Goal: Task Accomplishment & Management: Use online tool/utility

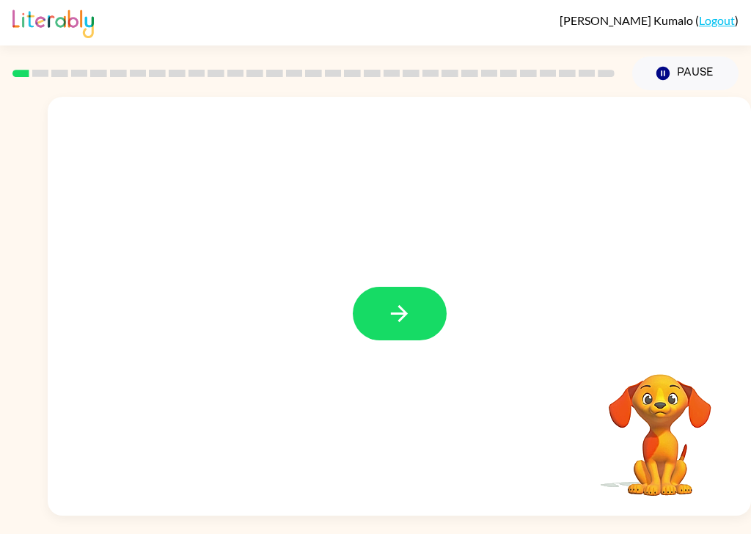
click at [397, 326] on icon "button" at bounding box center [399, 314] width 26 height 26
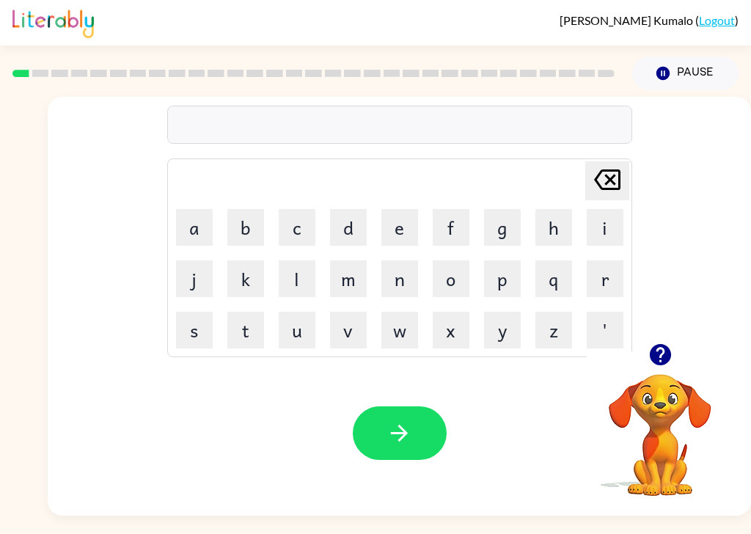
click at [504, 228] on button "g" at bounding box center [502, 227] width 37 height 37
click at [178, 240] on button "a" at bounding box center [194, 227] width 37 height 37
click at [505, 282] on button "p" at bounding box center [502, 278] width 37 height 37
click at [415, 413] on button "button" at bounding box center [400, 433] width 94 height 54
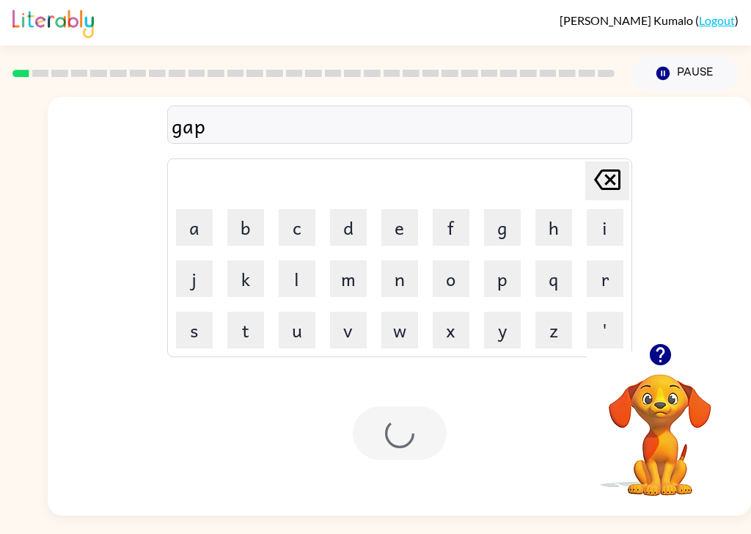
click at [429, 428] on div at bounding box center [400, 433] width 94 height 54
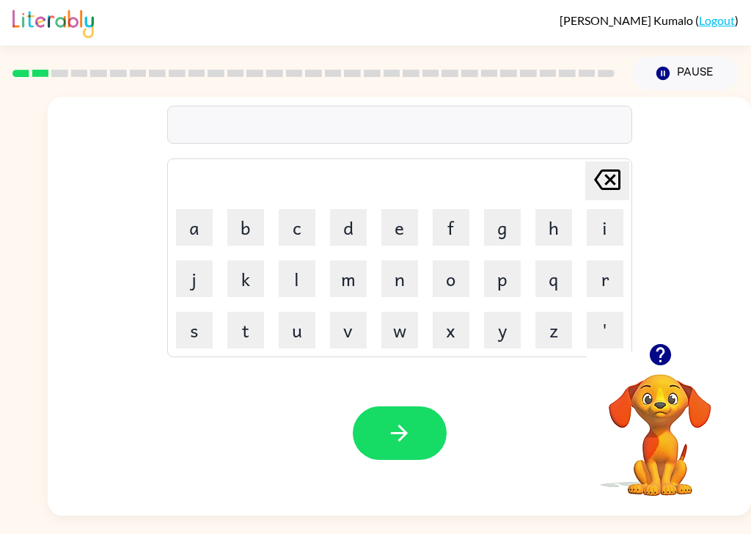
click at [498, 287] on button "p" at bounding box center [502, 278] width 37 height 37
click at [447, 289] on button "o" at bounding box center [450, 278] width 37 height 37
click at [605, 290] on button "r" at bounding box center [604, 278] width 37 height 37
click at [419, 439] on button "button" at bounding box center [400, 433] width 94 height 54
click at [352, 284] on button "m" at bounding box center [348, 278] width 37 height 37
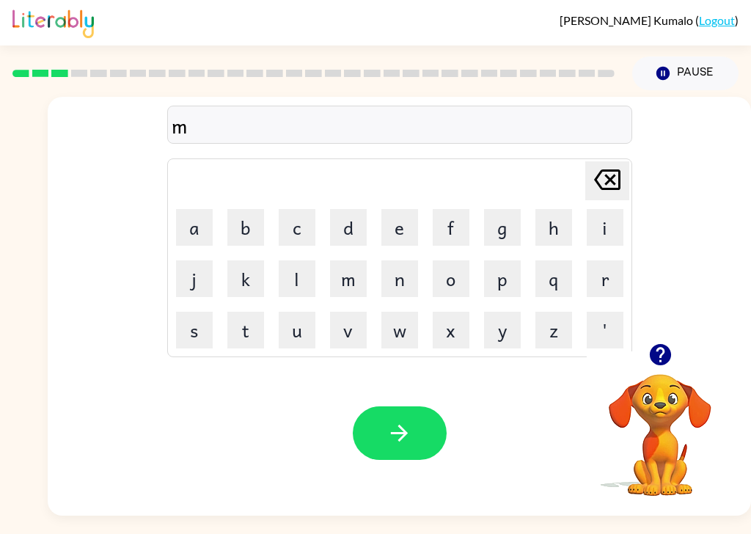
click at [301, 332] on button "u" at bounding box center [297, 330] width 37 height 37
click at [349, 236] on button "d" at bounding box center [348, 227] width 37 height 37
click at [424, 448] on button "button" at bounding box center [400, 433] width 94 height 54
click at [301, 229] on button "c" at bounding box center [297, 227] width 37 height 37
click at [608, 295] on button "r" at bounding box center [604, 278] width 37 height 37
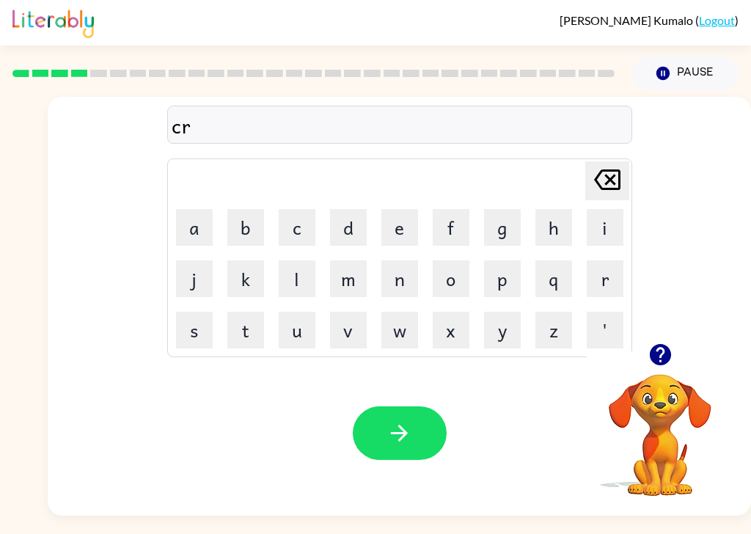
click at [465, 285] on button "o" at bounding box center [450, 278] width 37 height 37
click at [504, 286] on button "p" at bounding box center [502, 278] width 37 height 37
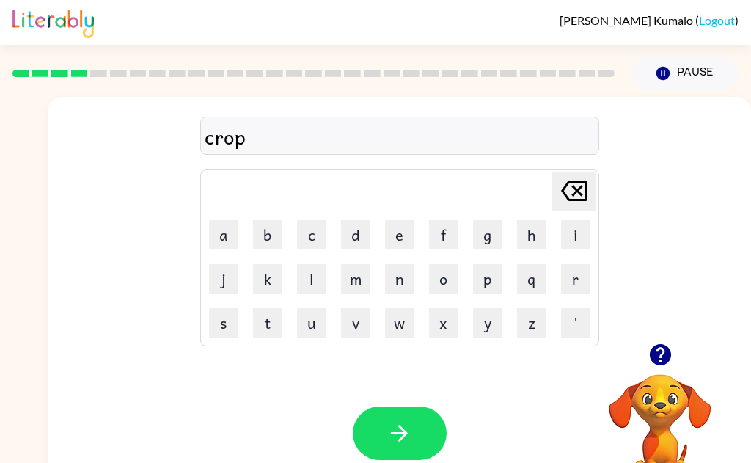
click at [223, 328] on button "s" at bounding box center [223, 322] width 29 height 29
click at [413, 438] on button "button" at bounding box center [400, 433] width 94 height 54
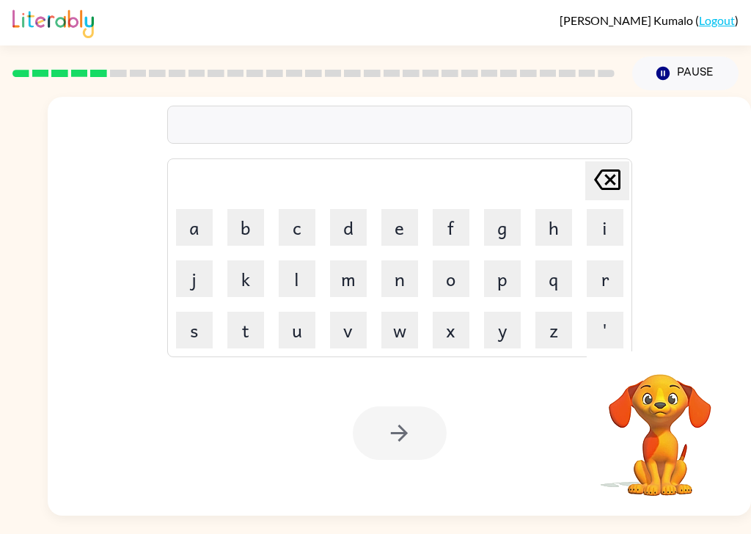
scroll to position [1, 0]
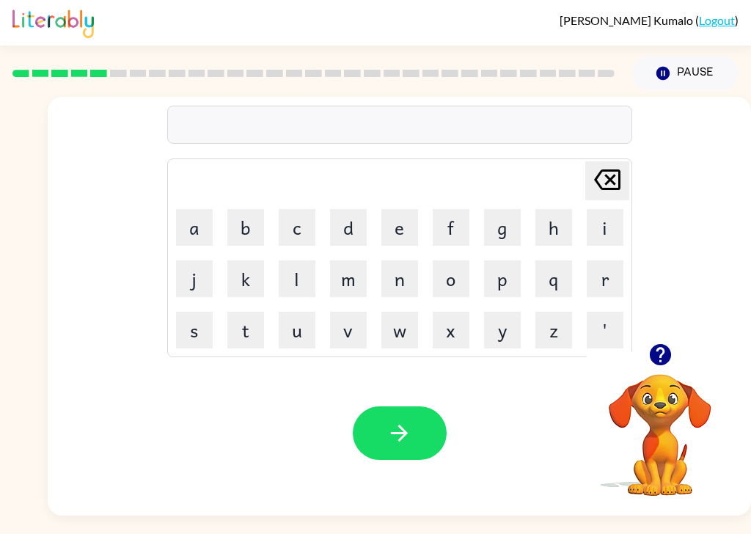
click at [452, 226] on button "f" at bounding box center [450, 227] width 37 height 37
click at [307, 295] on button "l" at bounding box center [297, 278] width 37 height 37
click at [604, 224] on button "i" at bounding box center [604, 227] width 37 height 37
click at [312, 224] on button "c" at bounding box center [297, 227] width 37 height 37
click at [245, 290] on button "k" at bounding box center [245, 278] width 37 height 37
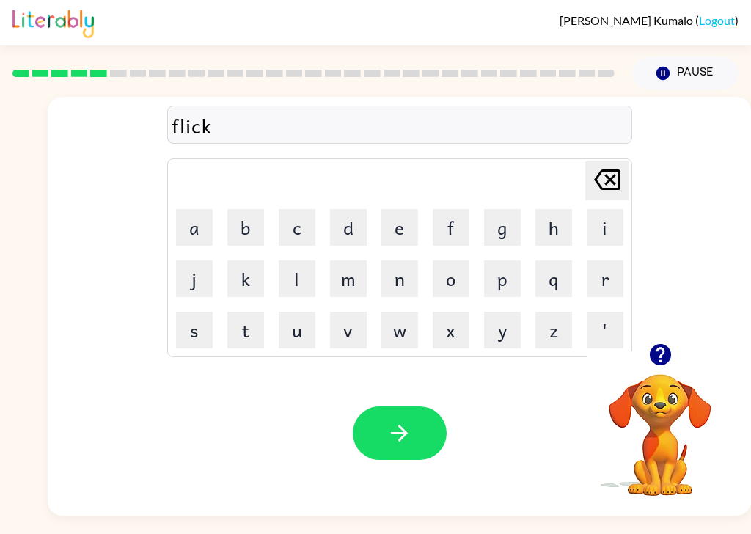
click at [417, 424] on button "button" at bounding box center [400, 433] width 94 height 54
click at [194, 237] on button "a" at bounding box center [194, 227] width 37 height 37
click at [345, 285] on button "m" at bounding box center [348, 278] width 37 height 37
click at [404, 431] on icon "button" at bounding box center [399, 433] width 26 height 26
click at [196, 328] on button "s" at bounding box center [194, 330] width 37 height 37
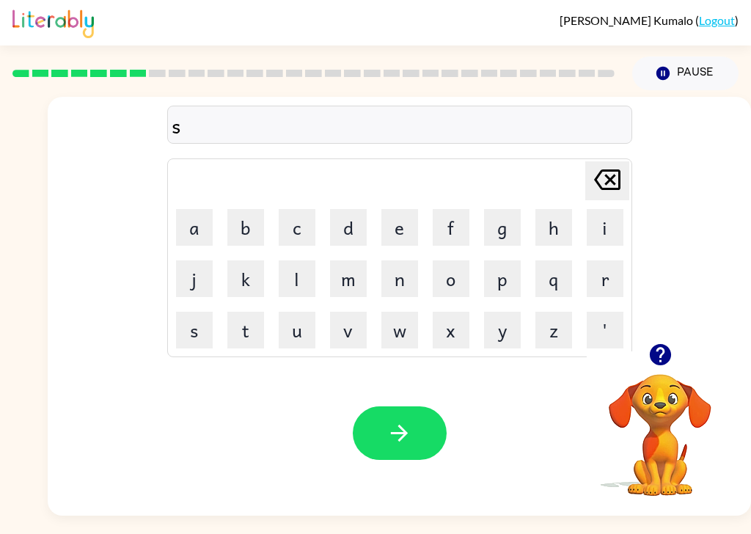
click at [292, 230] on button "c" at bounding box center [297, 227] width 37 height 37
click at [601, 287] on button "r" at bounding box center [604, 278] width 37 height 37
click at [606, 228] on button "i" at bounding box center [604, 227] width 37 height 37
click at [246, 235] on button "b" at bounding box center [245, 227] width 37 height 37
click at [605, 273] on button "r" at bounding box center [604, 278] width 37 height 37
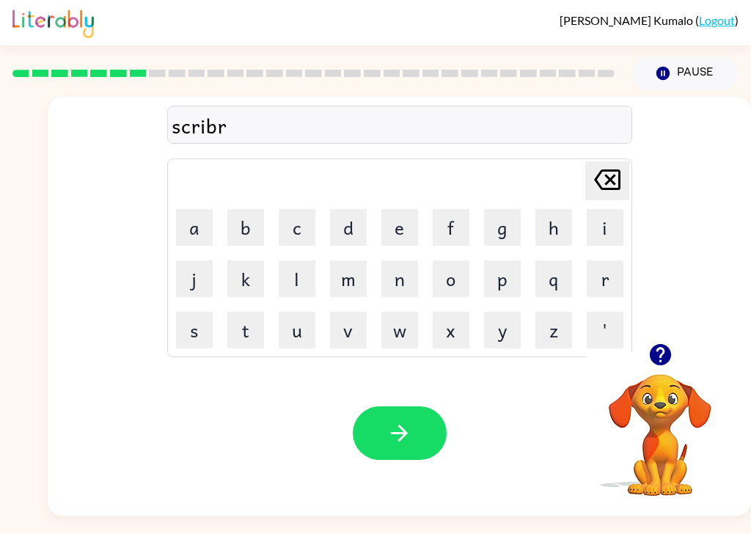
click at [297, 288] on button "l" at bounding box center [297, 278] width 37 height 37
click at [418, 437] on button "button" at bounding box center [400, 433] width 94 height 54
click at [397, 345] on button "w" at bounding box center [399, 330] width 37 height 37
click at [605, 229] on button "i" at bounding box center [604, 227] width 37 height 37
click at [193, 344] on button "s" at bounding box center [194, 330] width 37 height 37
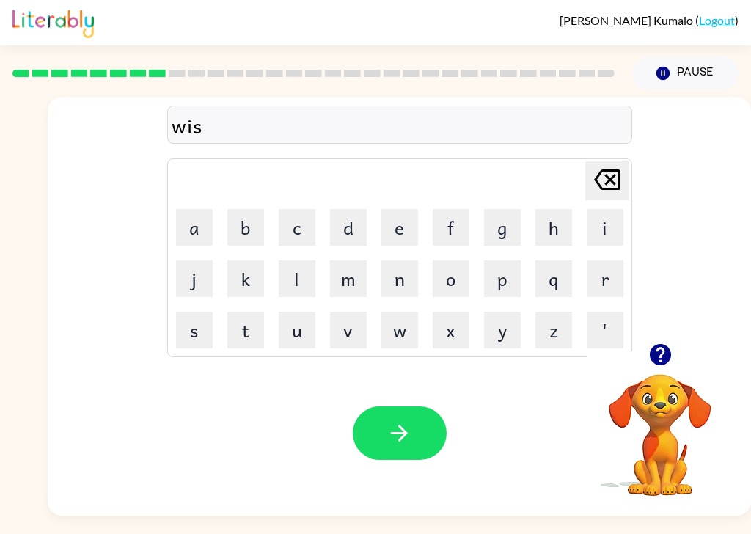
click at [556, 223] on button "h" at bounding box center [553, 227] width 37 height 37
click at [381, 460] on button "button" at bounding box center [400, 433] width 94 height 54
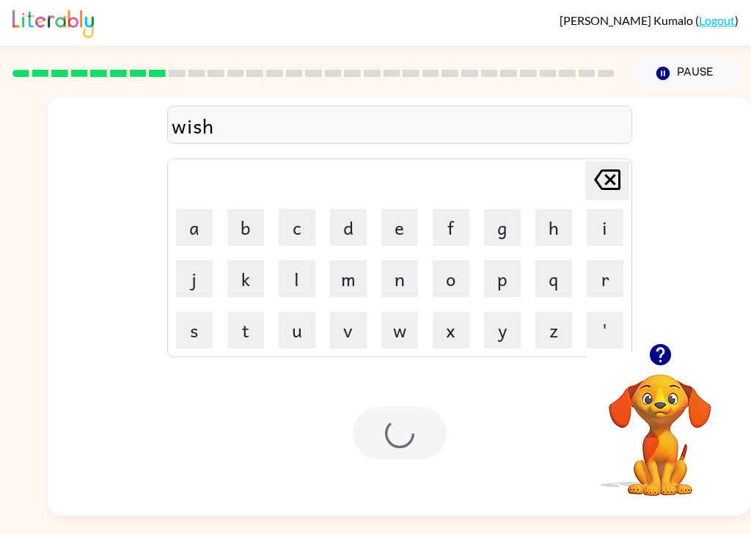
click at [413, 455] on div at bounding box center [400, 433] width 94 height 54
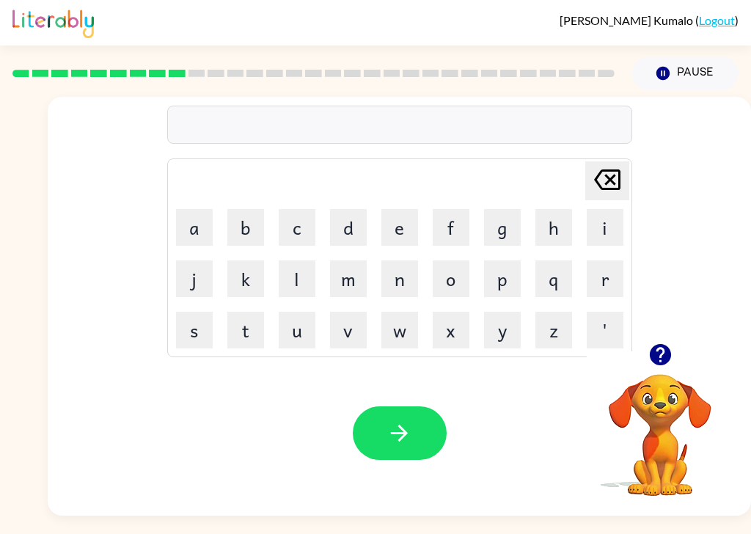
click at [298, 229] on button "c" at bounding box center [297, 227] width 37 height 37
click at [451, 288] on button "o" at bounding box center [450, 278] width 37 height 37
click at [297, 277] on button "l" at bounding box center [297, 278] width 37 height 37
click at [444, 455] on div at bounding box center [400, 433] width 94 height 54
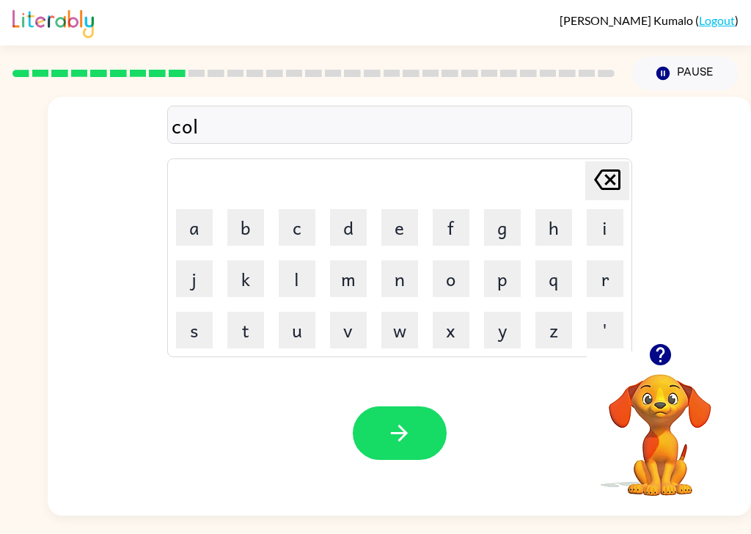
click at [402, 440] on icon "button" at bounding box center [399, 432] width 17 height 17
click at [247, 339] on button "t" at bounding box center [245, 330] width 37 height 37
click at [555, 233] on button "h" at bounding box center [553, 227] width 37 height 37
click at [619, 225] on button "i" at bounding box center [604, 227] width 37 height 37
click at [402, 279] on button "n" at bounding box center [399, 278] width 37 height 37
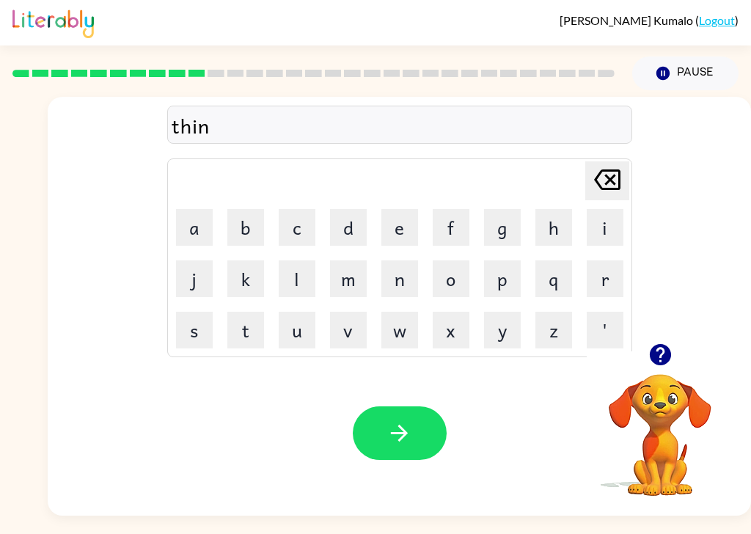
click at [503, 224] on button "g" at bounding box center [502, 227] width 37 height 37
click at [415, 456] on button "button" at bounding box center [400, 433] width 94 height 54
click at [191, 325] on button "s" at bounding box center [194, 330] width 37 height 37
click at [341, 286] on button "m" at bounding box center [348, 278] width 37 height 37
click at [454, 279] on button "o" at bounding box center [450, 278] width 37 height 37
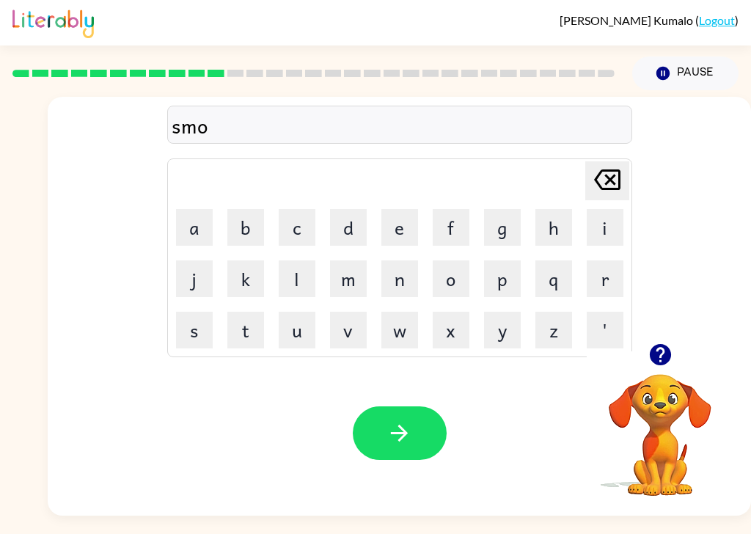
click at [298, 221] on button "c" at bounding box center [297, 227] width 37 height 37
click at [248, 284] on button "k" at bounding box center [245, 278] width 37 height 37
click at [389, 435] on icon "button" at bounding box center [399, 433] width 26 height 26
click at [353, 286] on button "m" at bounding box center [348, 278] width 37 height 37
click at [298, 337] on button "u" at bounding box center [297, 330] width 37 height 37
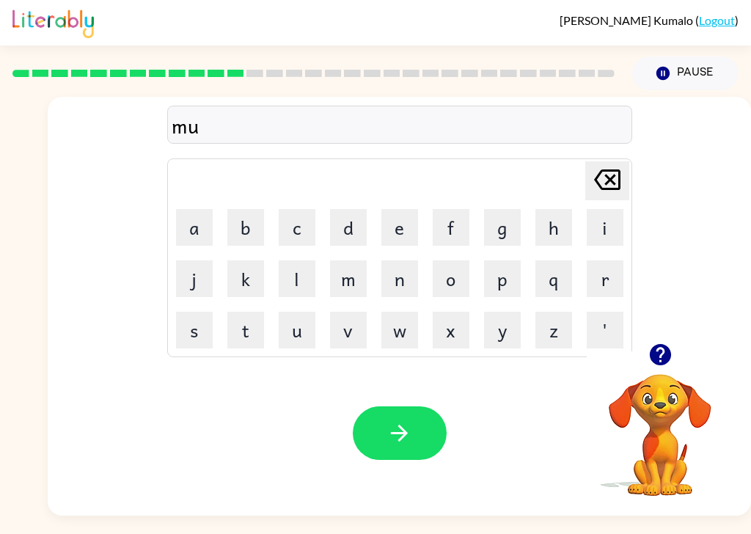
click at [197, 325] on button "s" at bounding box center [194, 330] width 37 height 37
click at [197, 236] on button "a" at bounding box center [194, 227] width 37 height 37
click at [301, 239] on button "c" at bounding box center [297, 227] width 37 height 37
click at [246, 279] on button "k" at bounding box center [245, 278] width 37 height 37
click at [415, 433] on button "button" at bounding box center [400, 433] width 94 height 54
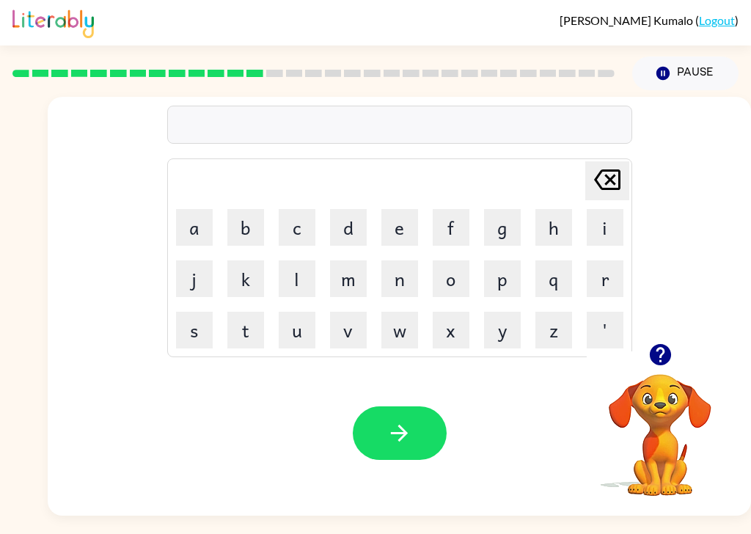
click at [552, 232] on button "h" at bounding box center [553, 227] width 37 height 37
click at [298, 281] on button "l" at bounding box center [297, 278] width 37 height 37
click at [500, 295] on button "p" at bounding box center [502, 278] width 37 height 37
click at [295, 285] on button "l" at bounding box center [297, 278] width 37 height 37
click at [605, 231] on button "i" at bounding box center [604, 227] width 37 height 37
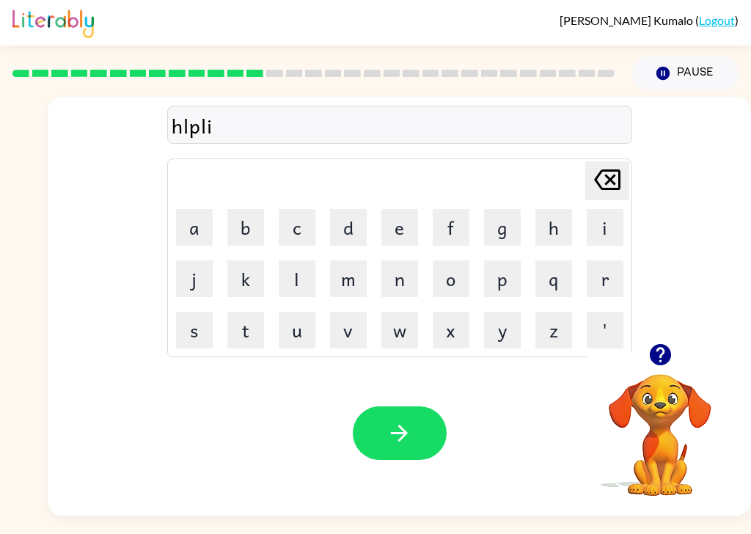
click at [196, 341] on button "s" at bounding box center [194, 330] width 37 height 37
click at [406, 441] on icon "button" at bounding box center [399, 433] width 26 height 26
click at [197, 331] on button "s" at bounding box center [194, 330] width 37 height 37
click at [248, 331] on button "t" at bounding box center [245, 330] width 37 height 37
click at [451, 289] on button "o" at bounding box center [450, 278] width 37 height 37
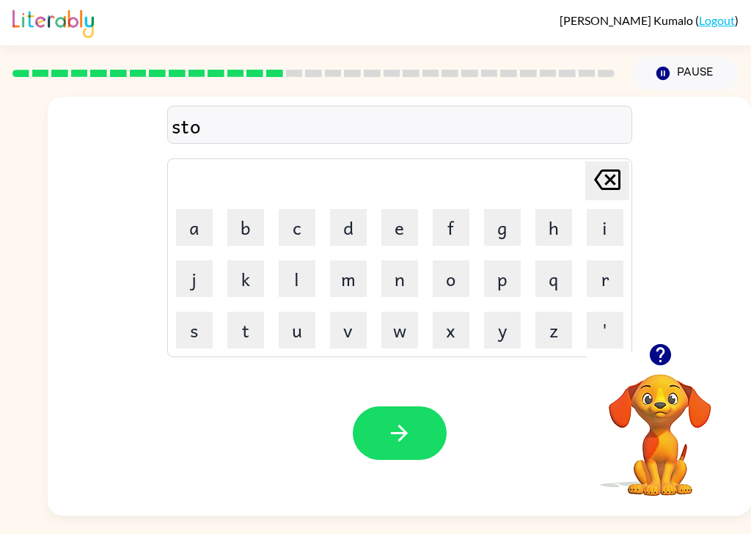
click at [454, 279] on button "o" at bounding box center [450, 278] width 37 height 37
click at [349, 232] on button "d" at bounding box center [348, 227] width 37 height 37
click at [603, 240] on button "i" at bounding box center [604, 227] width 37 height 37
click at [243, 332] on button "t" at bounding box center [245, 330] width 37 height 37
click at [416, 424] on button "button" at bounding box center [400, 433] width 94 height 54
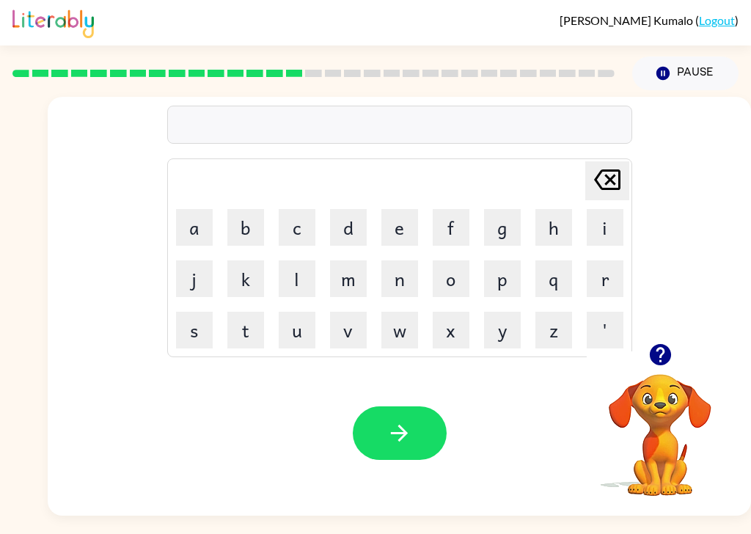
click at [195, 330] on button "s" at bounding box center [194, 330] width 37 height 37
click at [258, 343] on button "t" at bounding box center [245, 330] width 37 height 37
click at [605, 284] on button "r" at bounding box center [604, 278] width 37 height 37
click at [441, 445] on button "button" at bounding box center [400, 433] width 94 height 54
click at [296, 284] on button "l" at bounding box center [297, 278] width 37 height 37
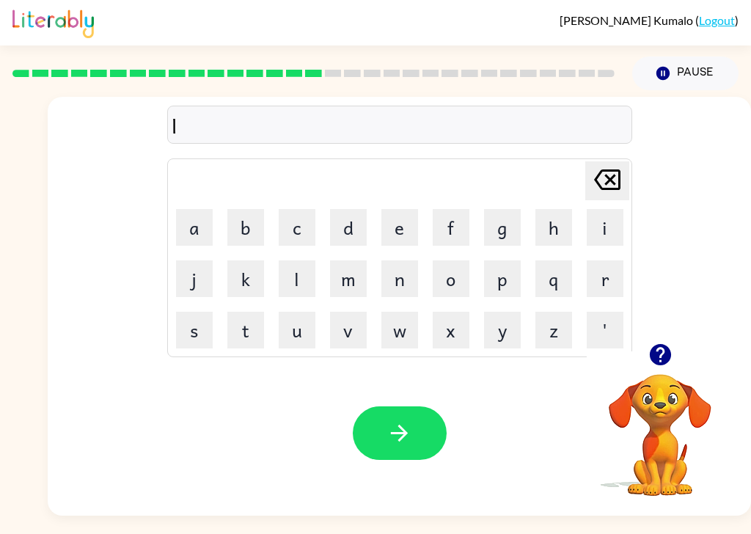
click at [619, 232] on button "i" at bounding box center [604, 227] width 37 height 37
click at [403, 432] on icon "button" at bounding box center [399, 433] width 26 height 26
click at [192, 336] on button "s" at bounding box center [194, 330] width 37 height 37
click at [405, 340] on button "w" at bounding box center [399, 330] width 37 height 37
click at [606, 222] on button "i" at bounding box center [604, 227] width 37 height 37
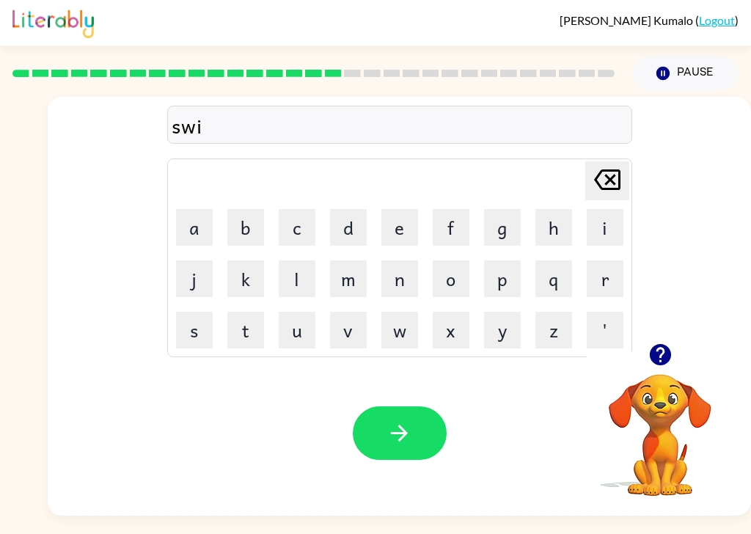
click at [246, 139] on div "swi" at bounding box center [400, 125] width 456 height 31
click at [450, 235] on button "f" at bounding box center [450, 227] width 37 height 37
click at [246, 326] on button "t" at bounding box center [245, 330] width 37 height 37
click at [414, 418] on button "button" at bounding box center [400, 433] width 94 height 54
click at [191, 330] on button "s" at bounding box center [194, 330] width 37 height 37
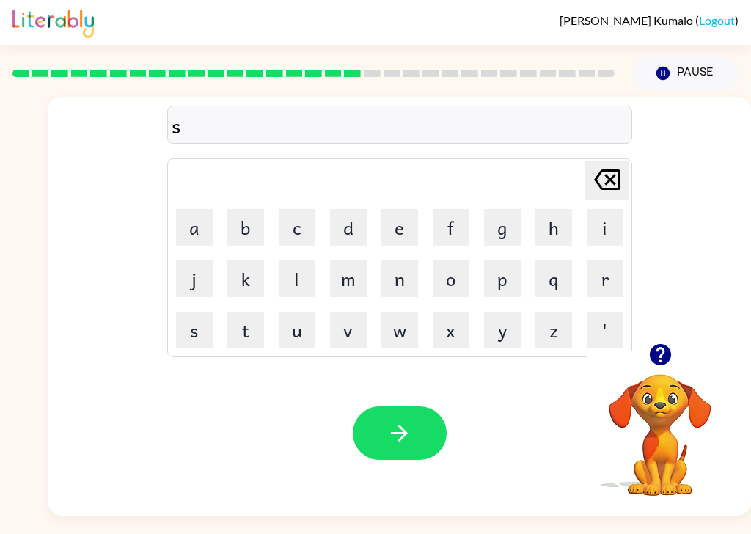
click at [621, 276] on button "r" at bounding box center [604, 278] width 37 height 37
click at [233, 329] on button "t" at bounding box center [245, 330] width 37 height 37
click at [416, 441] on button "button" at bounding box center [400, 433] width 94 height 54
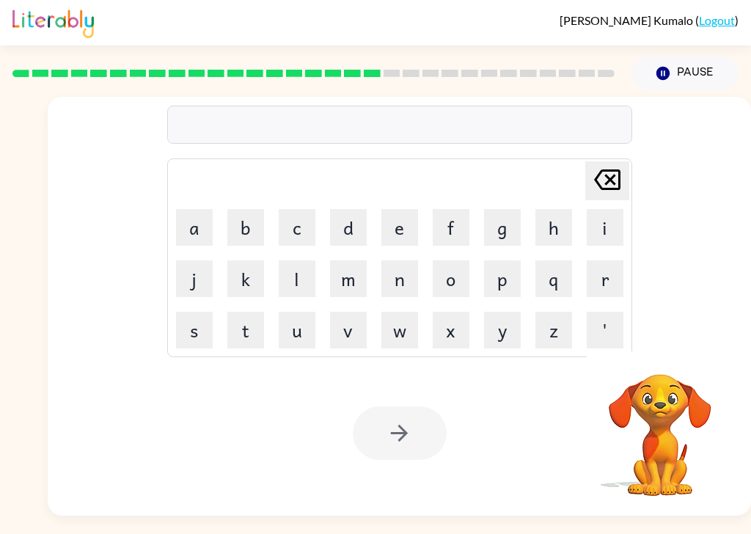
click at [179, 277] on button "j" at bounding box center [194, 278] width 37 height 37
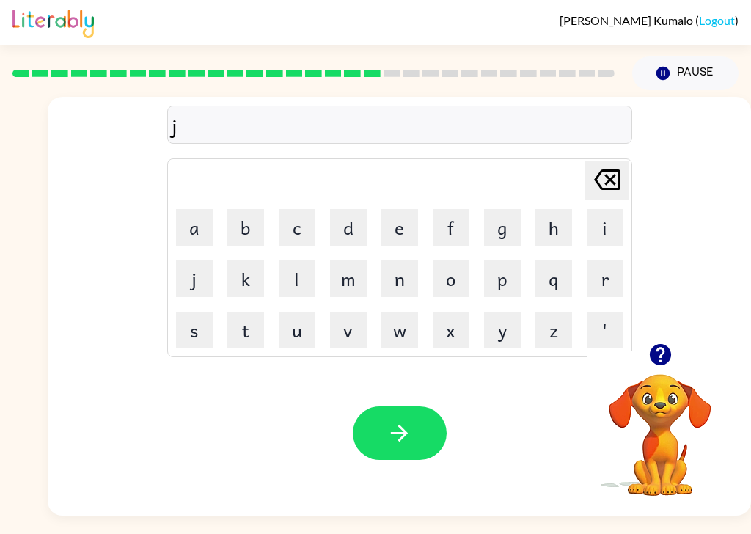
click at [454, 285] on button "o" at bounding box center [450, 278] width 37 height 37
click at [248, 231] on button "b" at bounding box center [245, 227] width 37 height 37
click at [405, 440] on icon "button" at bounding box center [399, 432] width 17 height 17
click at [244, 226] on button "b" at bounding box center [245, 227] width 37 height 37
click at [450, 290] on button "o" at bounding box center [450, 278] width 37 height 37
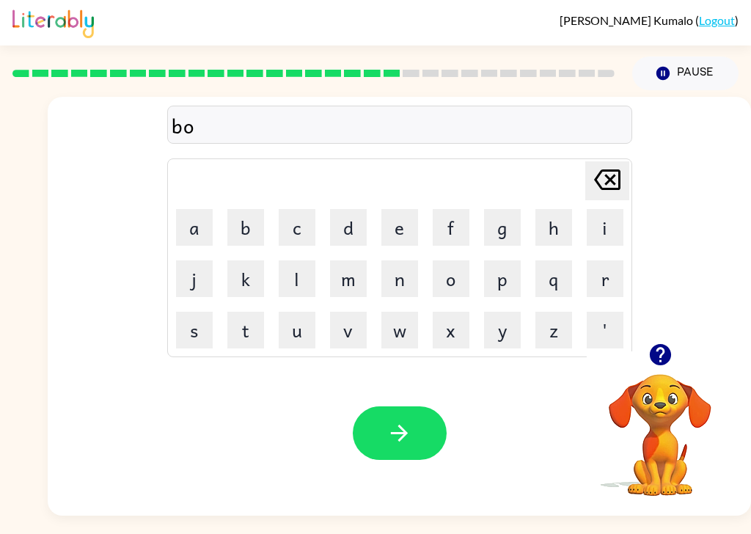
click at [450, 334] on button "x" at bounding box center [450, 330] width 37 height 37
click at [195, 328] on button "s" at bounding box center [194, 330] width 37 height 37
click at [408, 460] on button "button" at bounding box center [400, 433] width 94 height 54
click at [345, 235] on button "d" at bounding box center [348, 227] width 37 height 37
click at [608, 246] on button "i" at bounding box center [604, 227] width 37 height 37
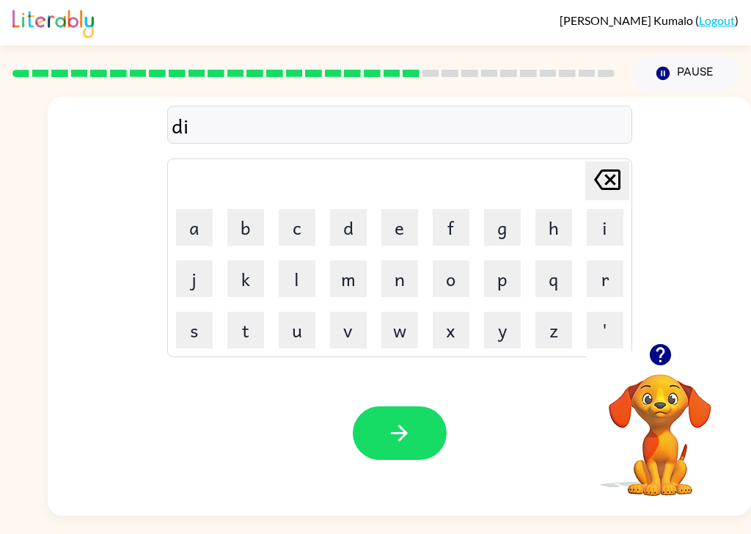
click at [347, 345] on button "v" at bounding box center [348, 330] width 37 height 37
click at [407, 437] on icon "button" at bounding box center [399, 433] width 26 height 26
click at [605, 288] on button "r" at bounding box center [604, 278] width 37 height 37
click at [453, 277] on button "o" at bounding box center [450, 278] width 37 height 37
click at [345, 238] on button "d" at bounding box center [348, 227] width 37 height 37
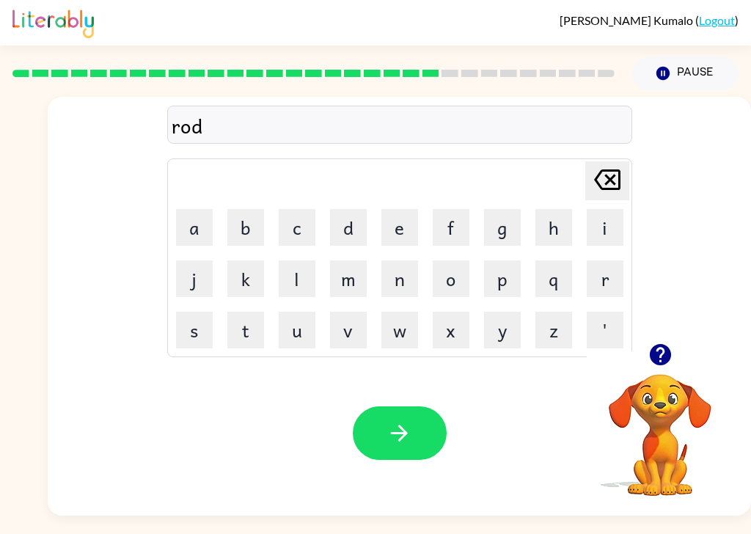
click at [405, 341] on button "w" at bounding box center [399, 330] width 37 height 37
click at [397, 231] on button "e" at bounding box center [399, 227] width 37 height 37
click at [503, 336] on button "y" at bounding box center [502, 330] width 37 height 37
click at [416, 445] on button "button" at bounding box center [400, 433] width 94 height 54
click at [190, 342] on button "s" at bounding box center [194, 330] width 37 height 37
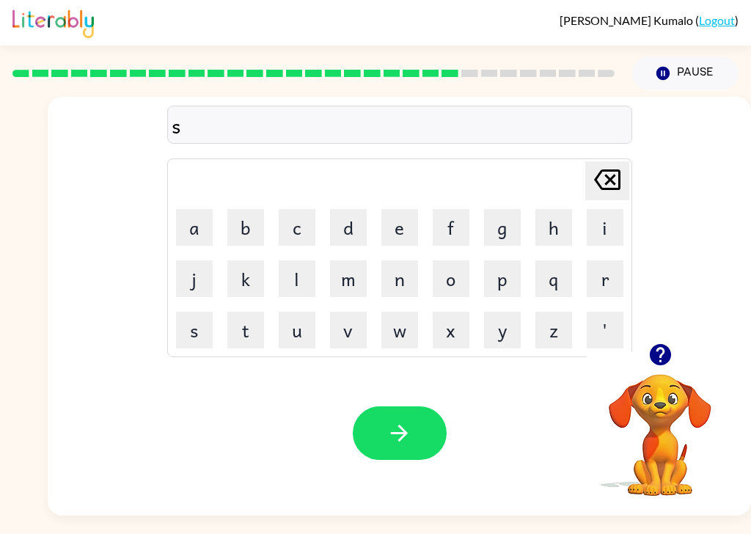
click at [604, 224] on button "i" at bounding box center [604, 227] width 37 height 37
click at [351, 342] on button "v" at bounding box center [348, 330] width 37 height 37
click at [606, 284] on button "r" at bounding box center [604, 278] width 37 height 37
click at [413, 439] on button "button" at bounding box center [400, 433] width 94 height 54
click at [190, 323] on button "s" at bounding box center [194, 330] width 37 height 37
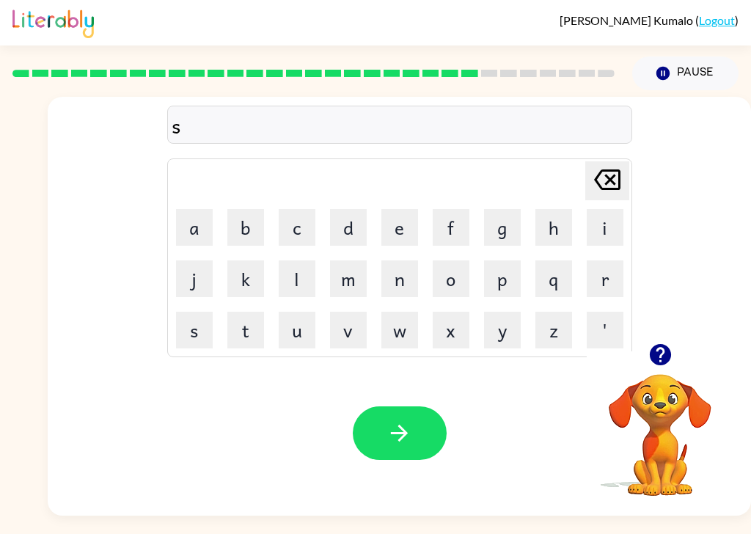
click at [180, 236] on button "a" at bounding box center [194, 227] width 37 height 37
click at [313, 239] on button "c" at bounding box center [297, 227] width 37 height 37
click at [248, 279] on button "k" at bounding box center [245, 278] width 37 height 37
click at [400, 435] on icon "button" at bounding box center [399, 433] width 26 height 26
click at [193, 331] on button "s" at bounding box center [194, 330] width 37 height 37
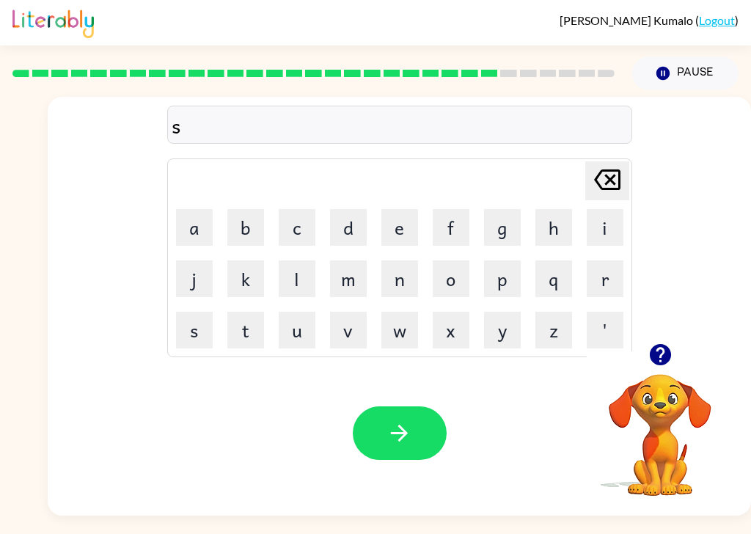
click at [297, 344] on button "u" at bounding box center [297, 330] width 37 height 37
click at [402, 293] on button "n" at bounding box center [399, 278] width 37 height 37
click at [296, 290] on button "l" at bounding box center [297, 278] width 37 height 37
click at [190, 234] on button "a" at bounding box center [194, 227] width 37 height 37
click at [246, 337] on button "t" at bounding box center [245, 330] width 37 height 37
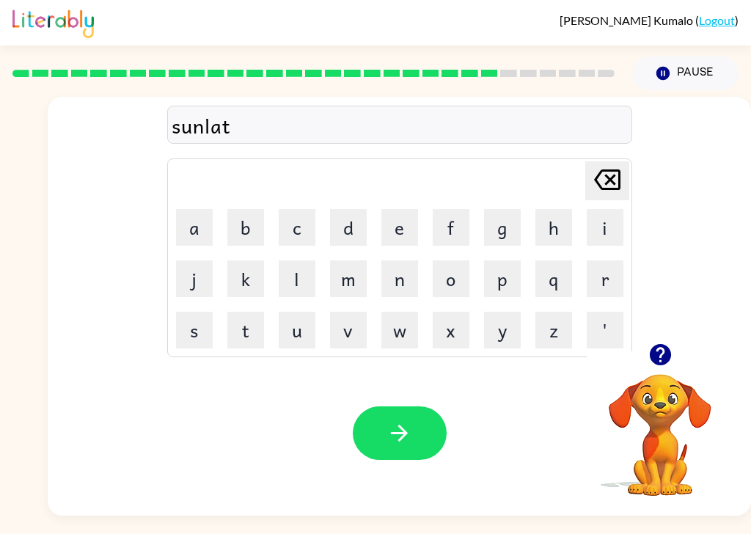
click at [410, 446] on icon "button" at bounding box center [399, 433] width 26 height 26
click at [616, 291] on button "r" at bounding box center [604, 278] width 37 height 37
click at [189, 224] on button "a" at bounding box center [194, 227] width 37 height 37
click at [292, 237] on button "c" at bounding box center [297, 227] width 37 height 37
click at [243, 279] on button "k" at bounding box center [245, 278] width 37 height 37
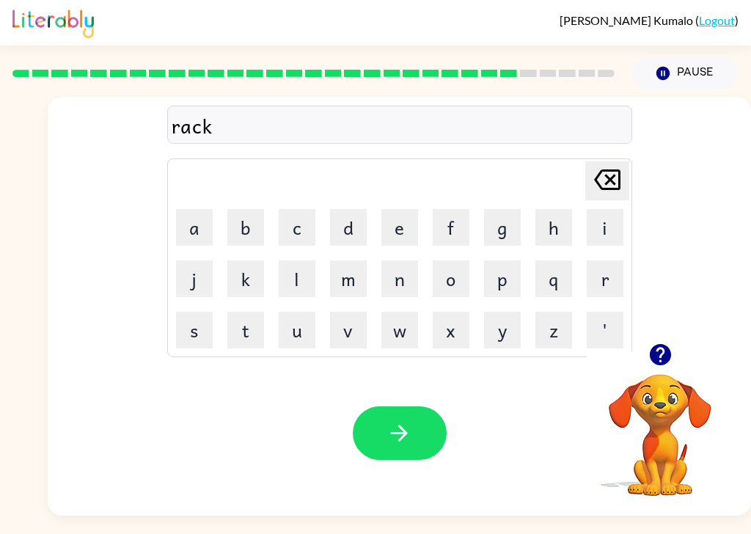
click at [407, 438] on icon "button" at bounding box center [399, 433] width 26 height 26
click at [242, 231] on button "b" at bounding box center [245, 227] width 37 height 37
click at [400, 232] on button "e" at bounding box center [399, 227] width 37 height 37
click at [398, 235] on button "e" at bounding box center [399, 227] width 37 height 37
click at [350, 219] on button "d" at bounding box center [348, 227] width 37 height 37
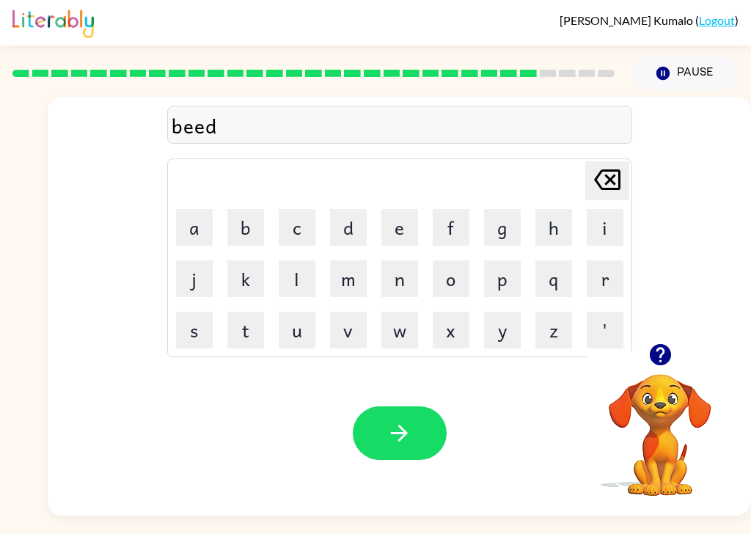
click at [394, 460] on button "button" at bounding box center [400, 433] width 94 height 54
click at [248, 337] on button "t" at bounding box center [245, 330] width 37 height 37
click at [556, 231] on button "h" at bounding box center [553, 227] width 37 height 37
click at [191, 240] on button "a" at bounding box center [194, 227] width 37 height 37
click at [242, 328] on button "t" at bounding box center [245, 330] width 37 height 37
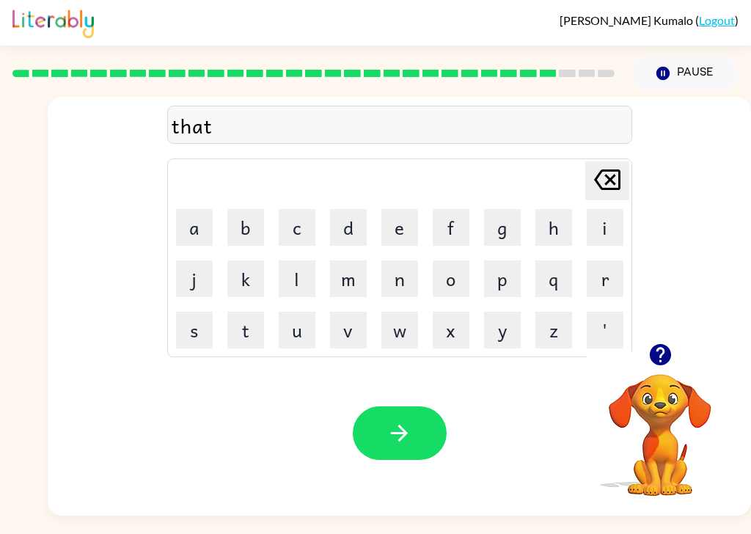
click at [405, 444] on icon "button" at bounding box center [399, 433] width 26 height 26
click at [194, 345] on button "s" at bounding box center [194, 330] width 37 height 37
click at [622, 232] on button "i" at bounding box center [604, 227] width 37 height 37
click at [298, 273] on button "l" at bounding box center [297, 278] width 37 height 37
click at [296, 227] on button "c" at bounding box center [297, 227] width 37 height 37
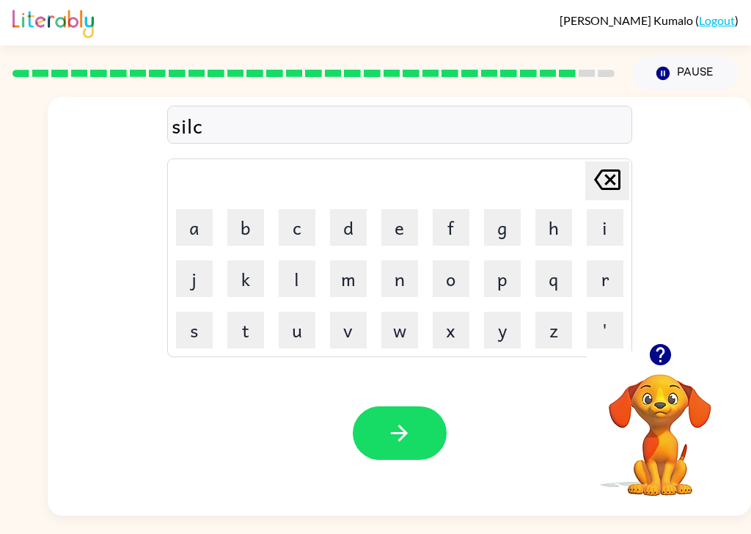
click at [241, 271] on button "k" at bounding box center [245, 278] width 37 height 37
click at [425, 442] on button "button" at bounding box center [400, 433] width 94 height 54
click at [396, 363] on div "Your browser must support playing .mp4 files to use Literably. Please try using…" at bounding box center [399, 432] width 703 height 165
click at [405, 328] on button "w" at bounding box center [399, 330] width 37 height 37
click at [450, 286] on button "o" at bounding box center [450, 278] width 37 height 37
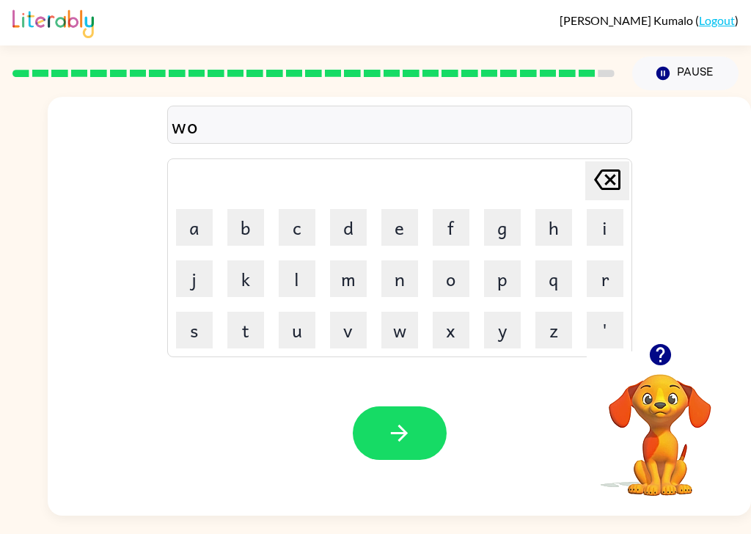
click at [467, 281] on button "o" at bounding box center [450, 278] width 37 height 37
click at [298, 285] on button "l" at bounding box center [297, 278] width 37 height 37
click at [432, 441] on button "button" at bounding box center [400, 433] width 94 height 54
